Goal: Information Seeking & Learning: Learn about a topic

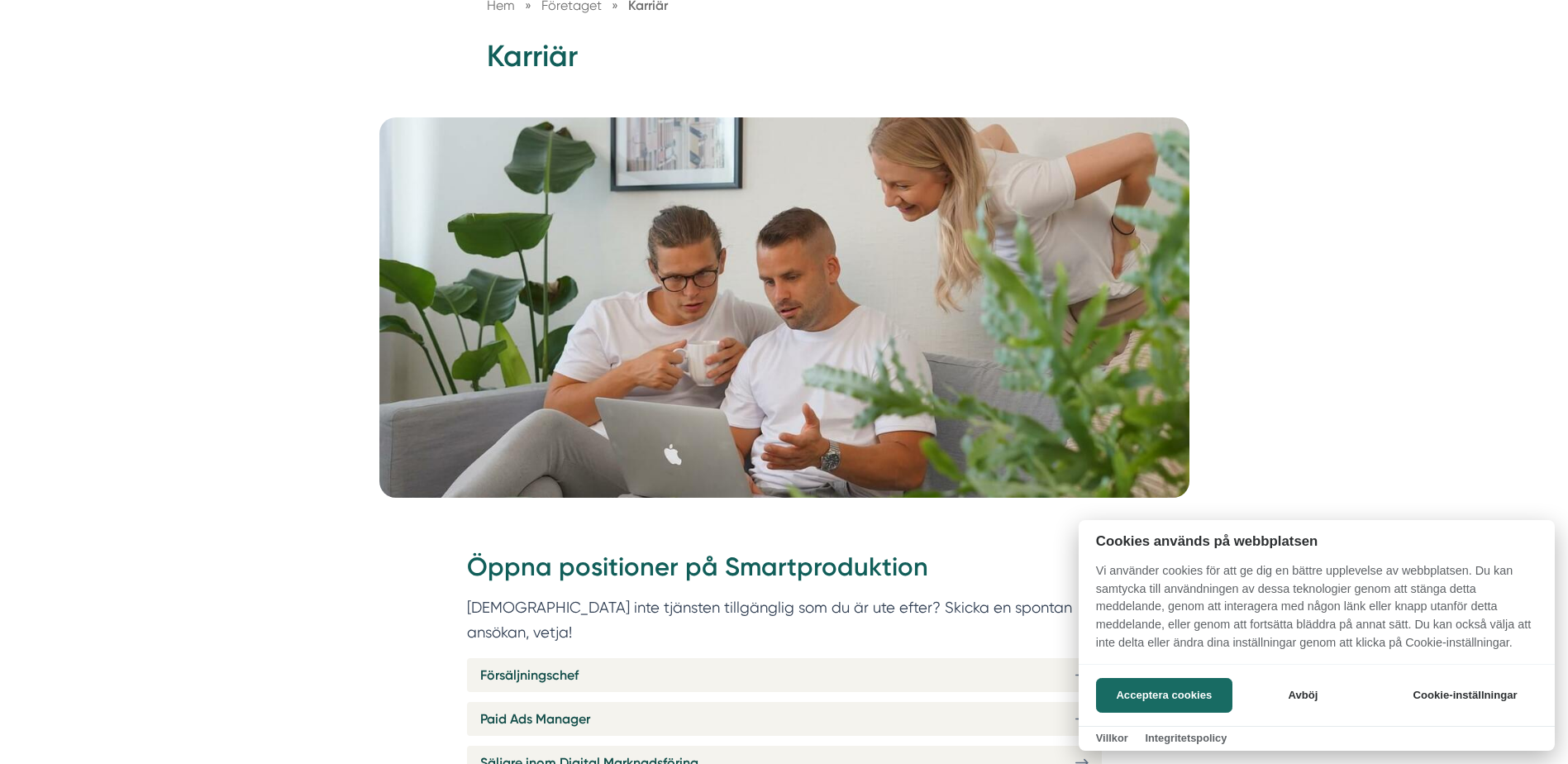
scroll to position [248, 0]
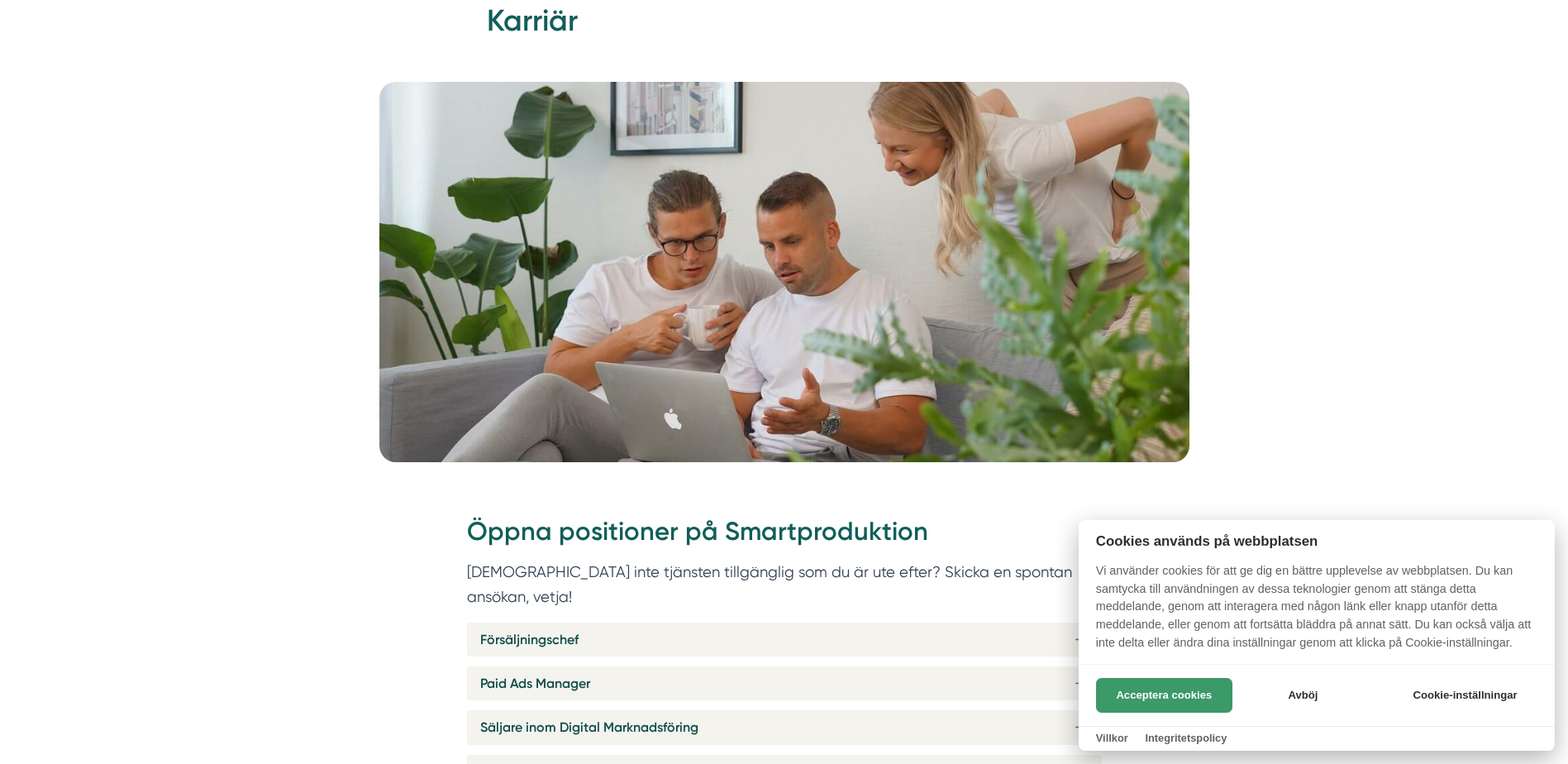
drag, startPoint x: 1174, startPoint y: 689, endPoint x: 1154, endPoint y: 690, distance: 20.0
click at [1172, 689] on button "Acceptera cookies" at bounding box center [1164, 696] width 136 height 35
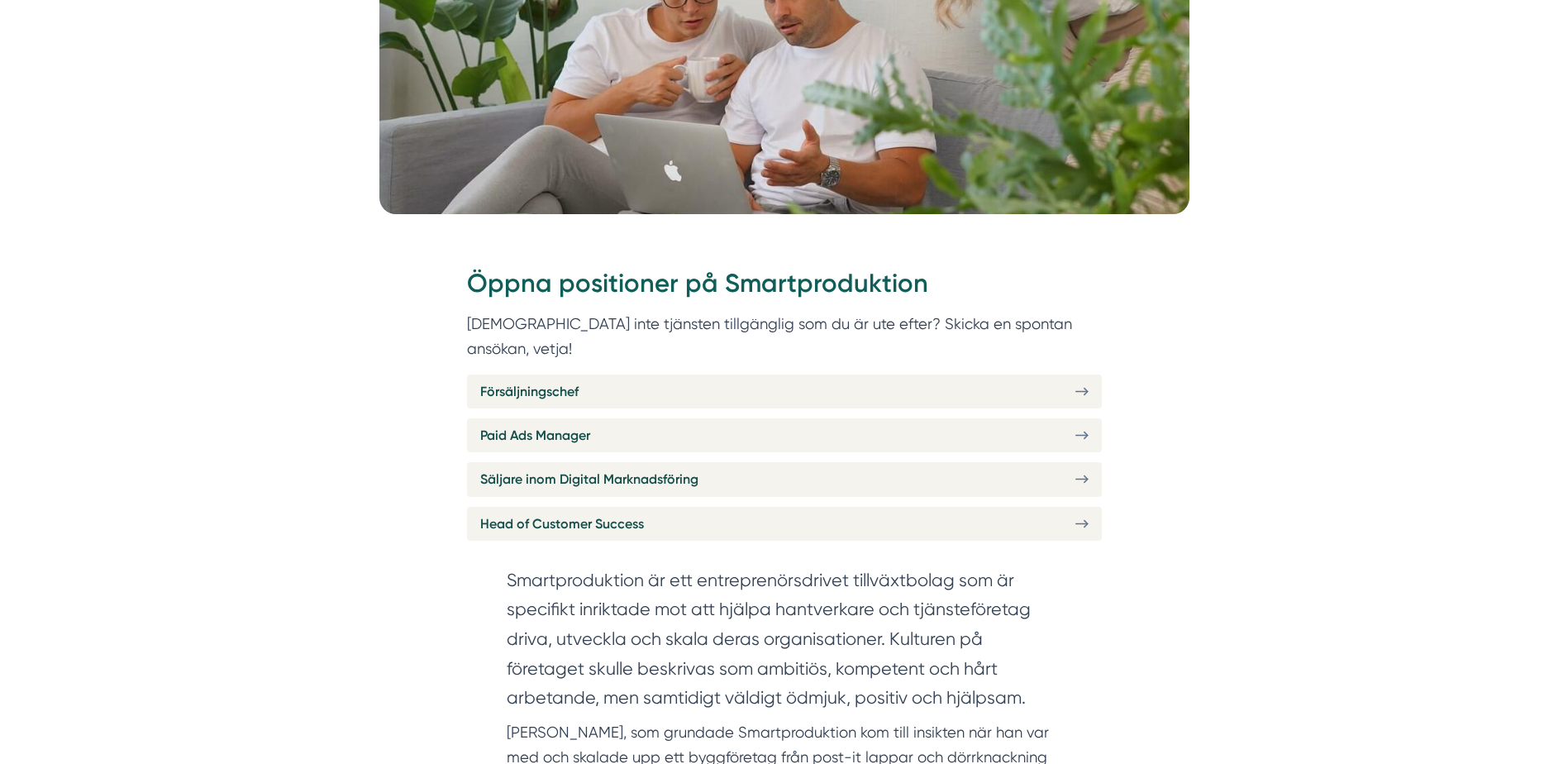
scroll to position [579, 0]
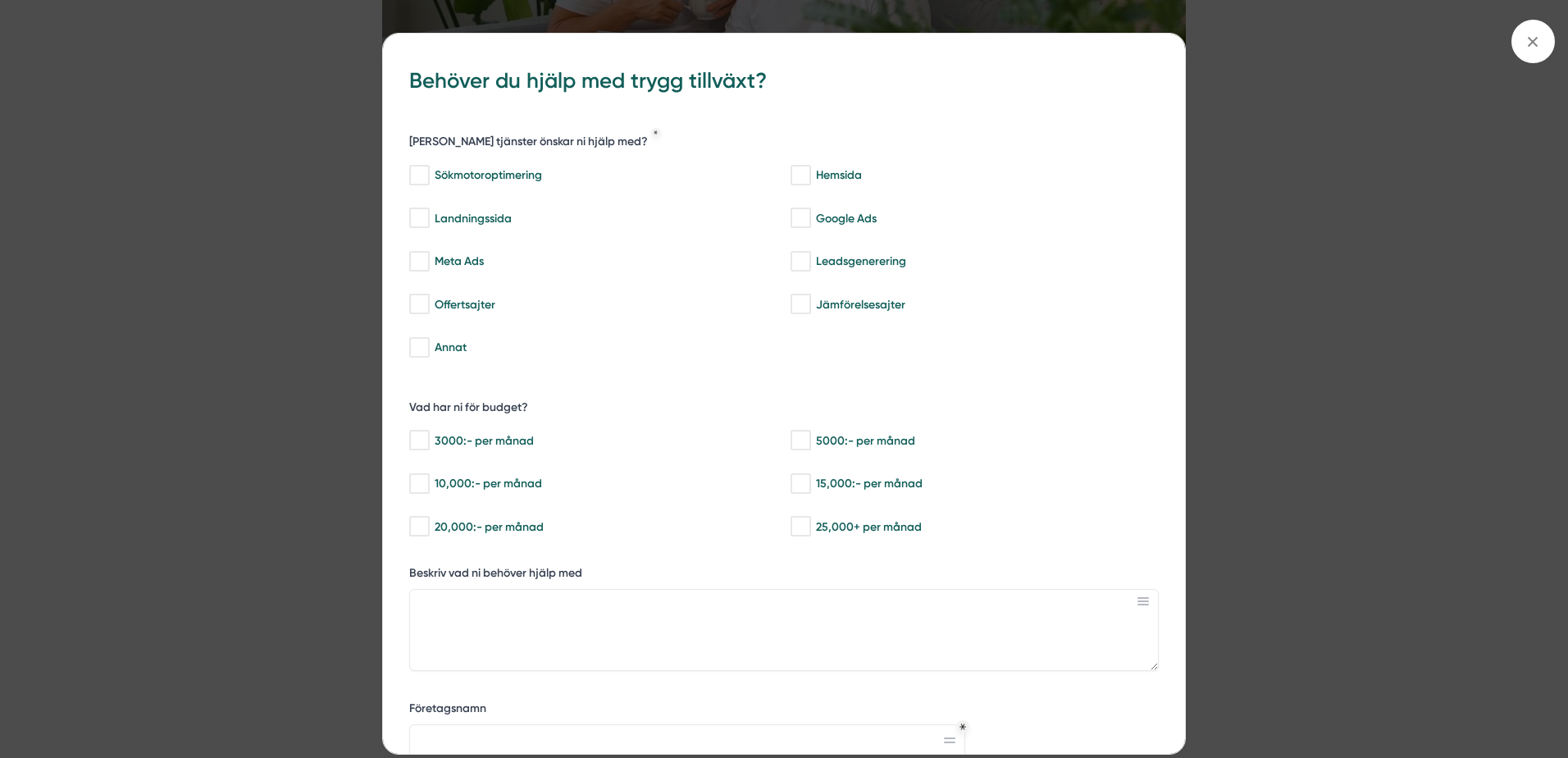
click at [1534, 45] on icon at bounding box center [1533, 42] width 18 height 18
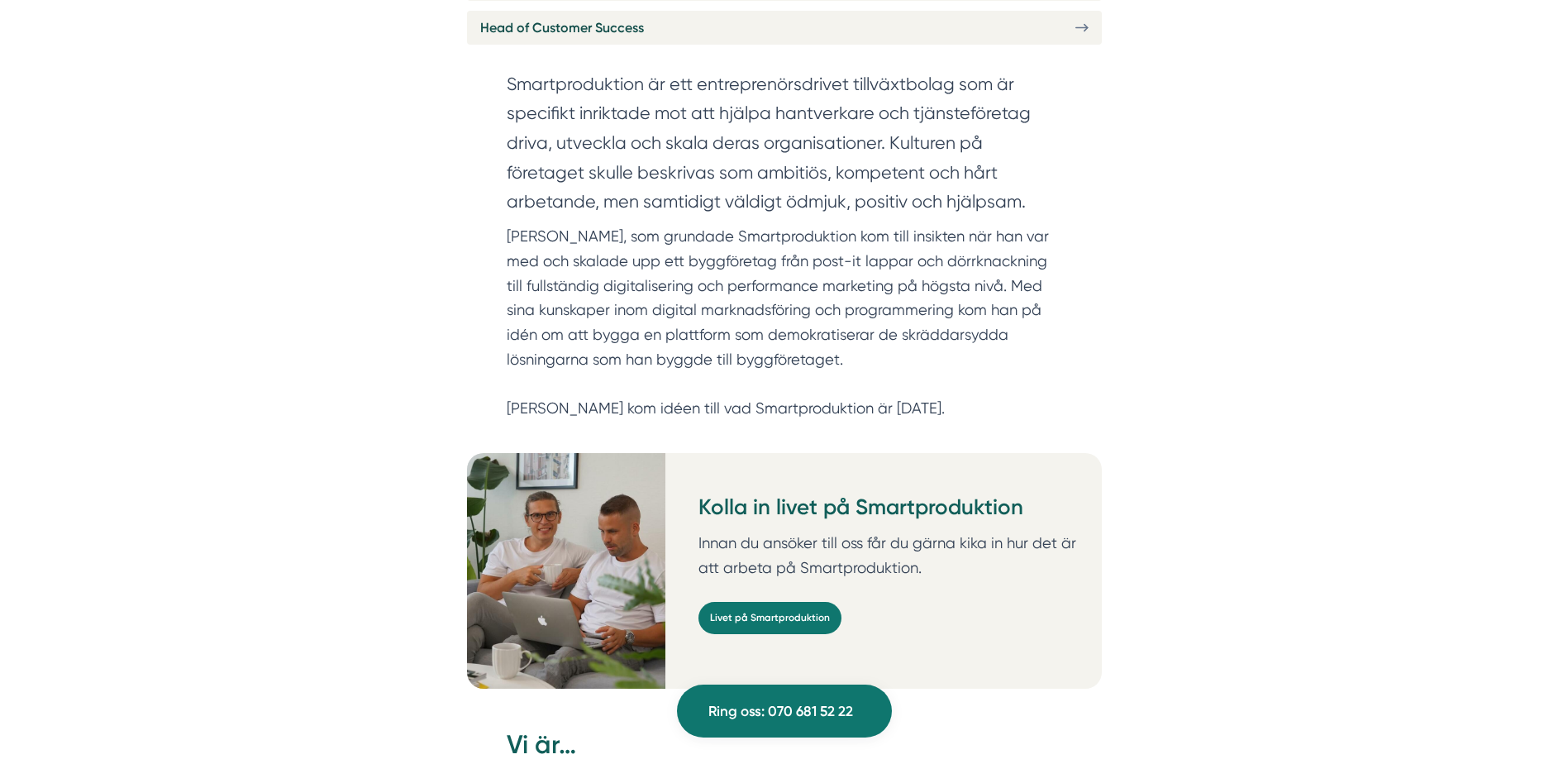
scroll to position [1240, 0]
click at [769, 602] on link "Livet på Smartproduktion" at bounding box center [769, 617] width 143 height 32
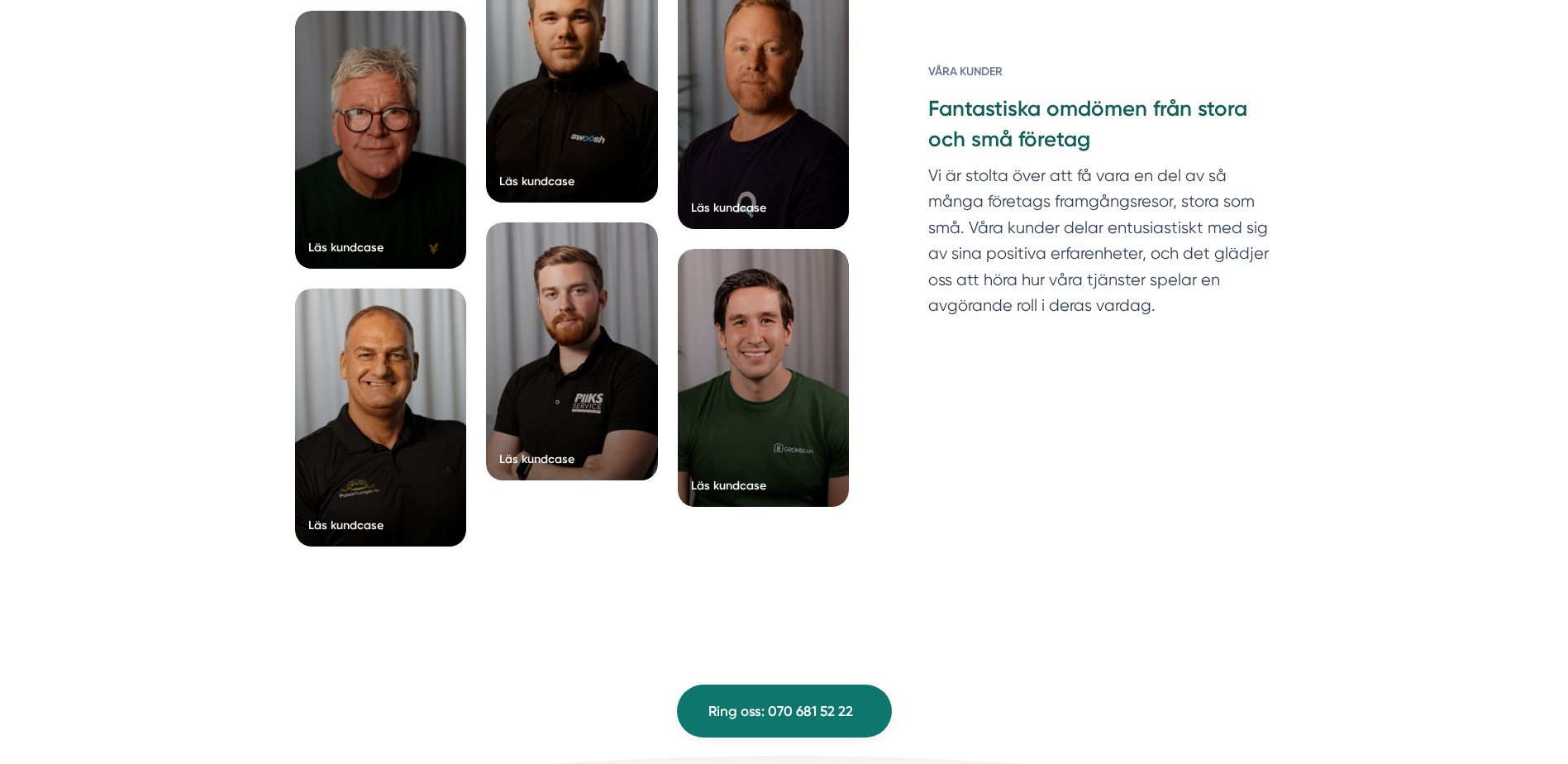
scroll to position [6450, 0]
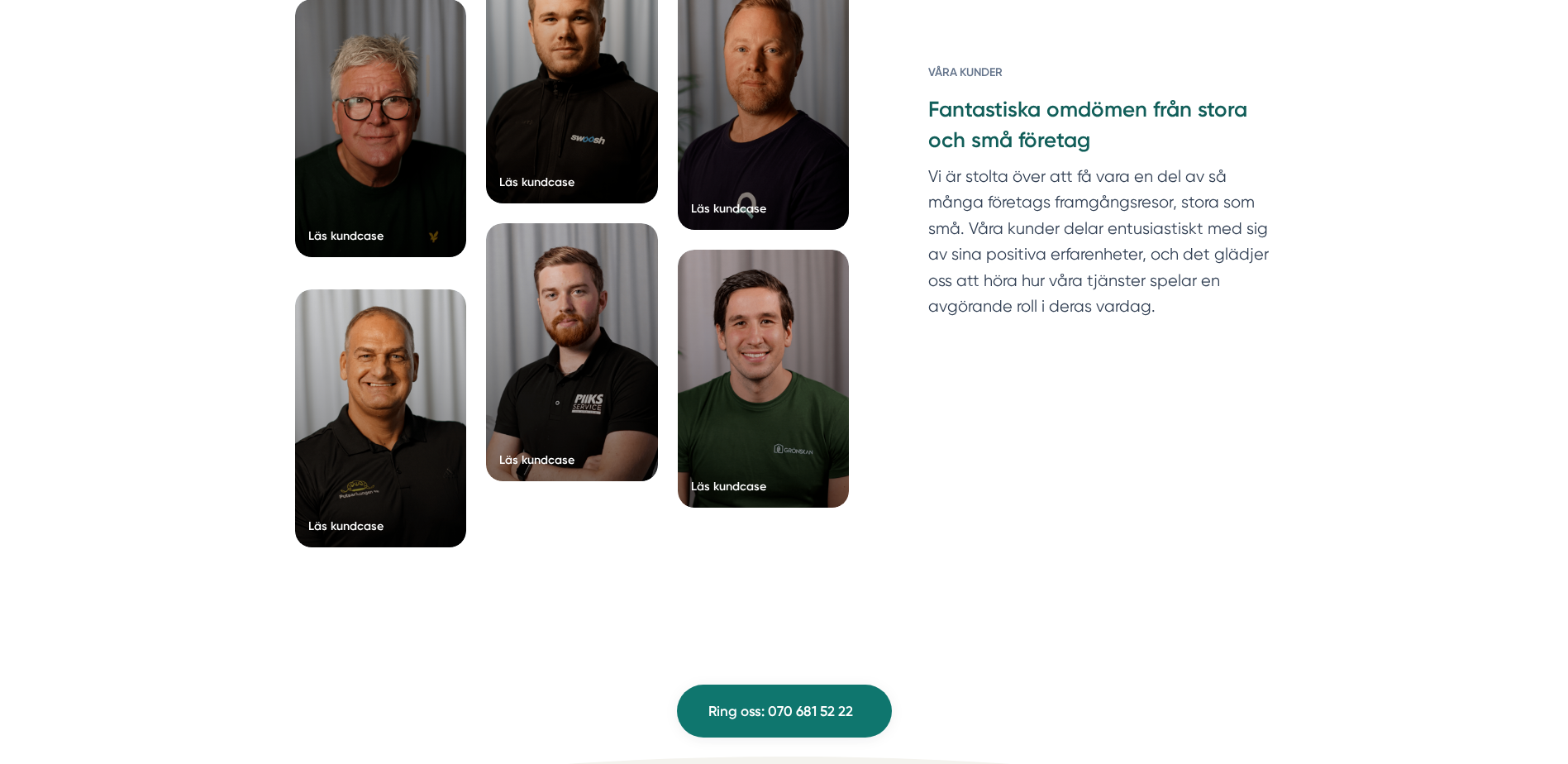
click at [343, 242] on div "Läs kundcase" at bounding box center [346, 235] width 75 height 16
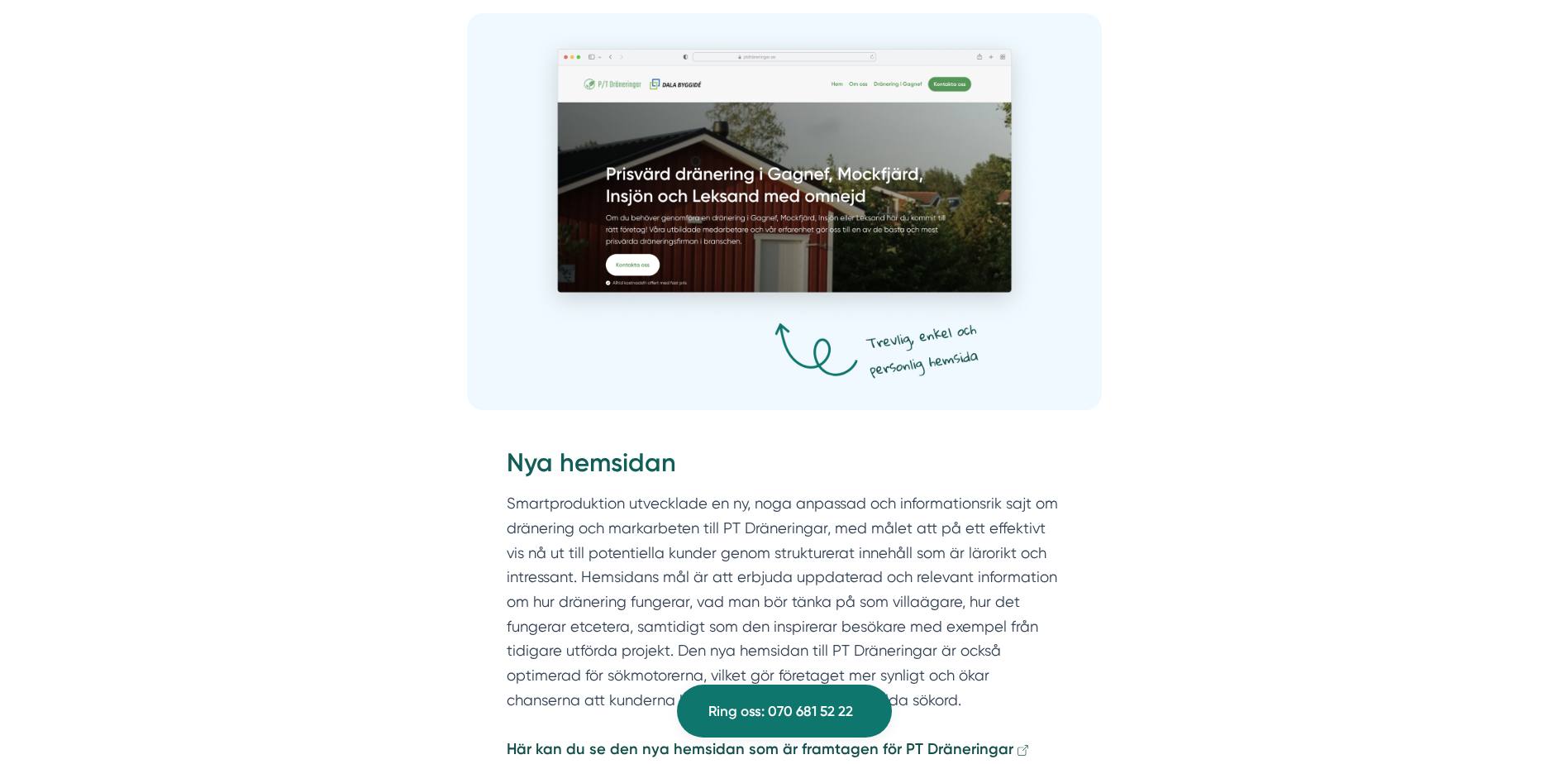
scroll to position [2233, 0]
